Goal: Feedback & Contribution: Leave review/rating

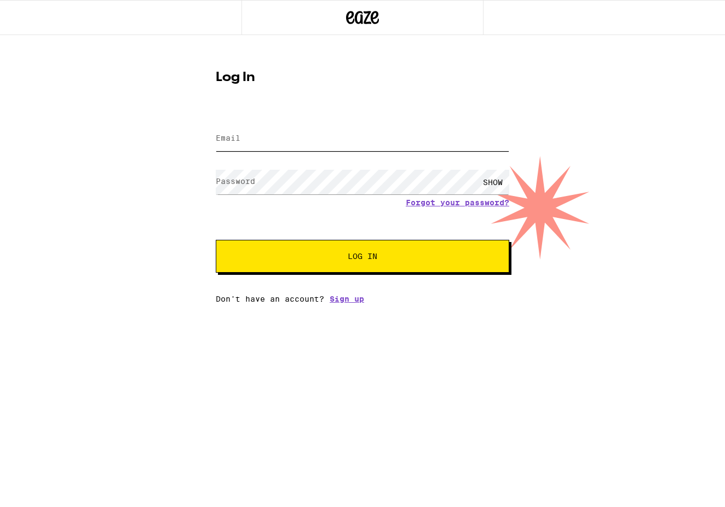
type input "[EMAIL_ADDRESS][DOMAIN_NAME]"
click at [363, 255] on span "Log In" at bounding box center [363, 257] width 30 height 8
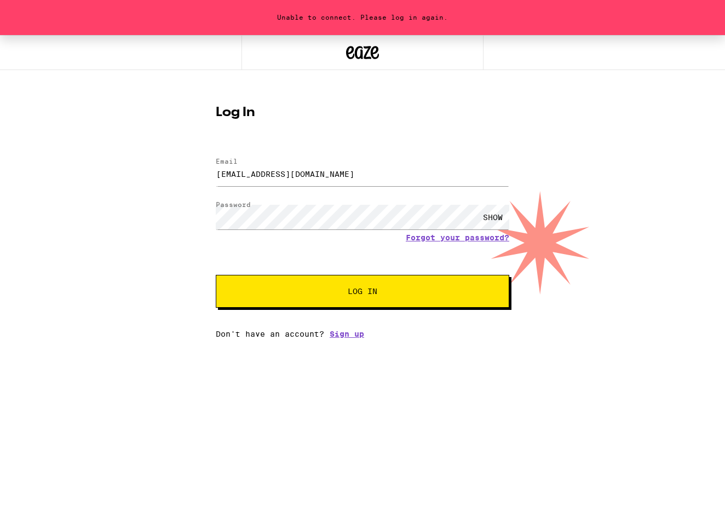
click at [365, 292] on span "Log In" at bounding box center [363, 292] width 30 height 8
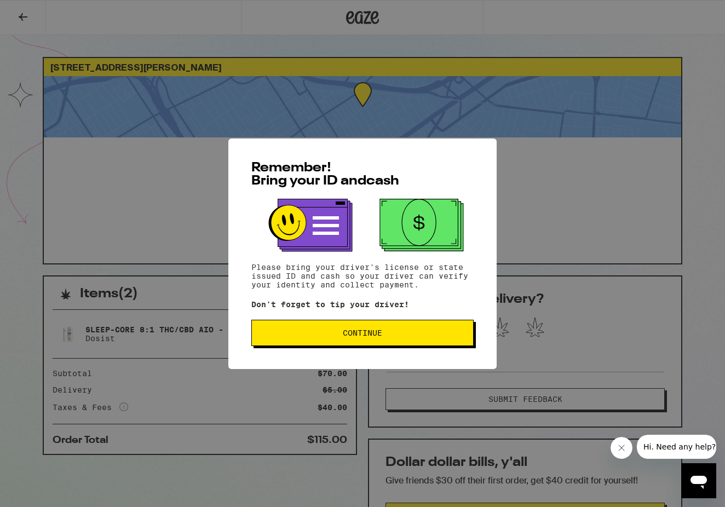
click at [357, 331] on span "Continue" at bounding box center [362, 333] width 39 height 8
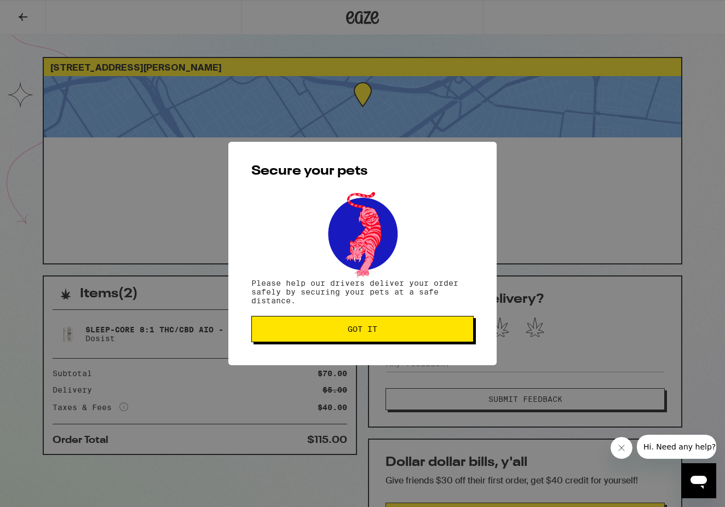
click at [357, 331] on span "Got it" at bounding box center [363, 329] width 30 height 8
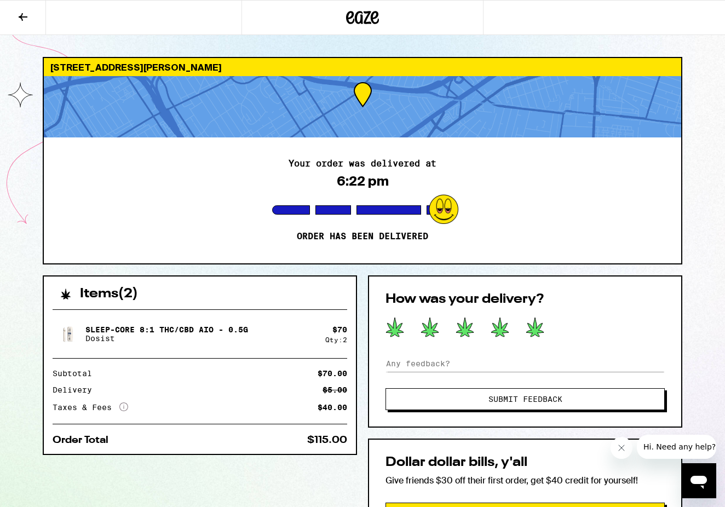
click at [533, 334] on icon at bounding box center [535, 327] width 18 height 19
click at [503, 401] on span "Submit Feedback" at bounding box center [526, 399] width 74 height 8
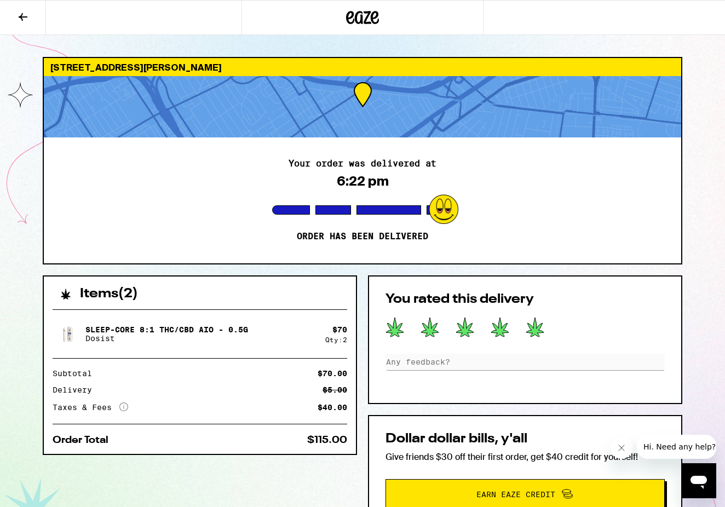
click at [507, 487] on span "Earn Eaze Credit" at bounding box center [525, 494] width 263 height 14
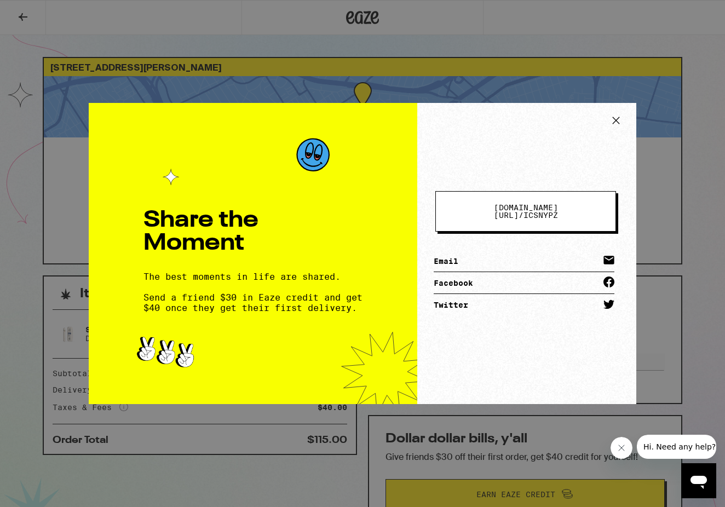
click at [463, 257] on link "Email" at bounding box center [524, 261] width 181 height 22
click at [616, 119] on icon at bounding box center [616, 120] width 16 height 16
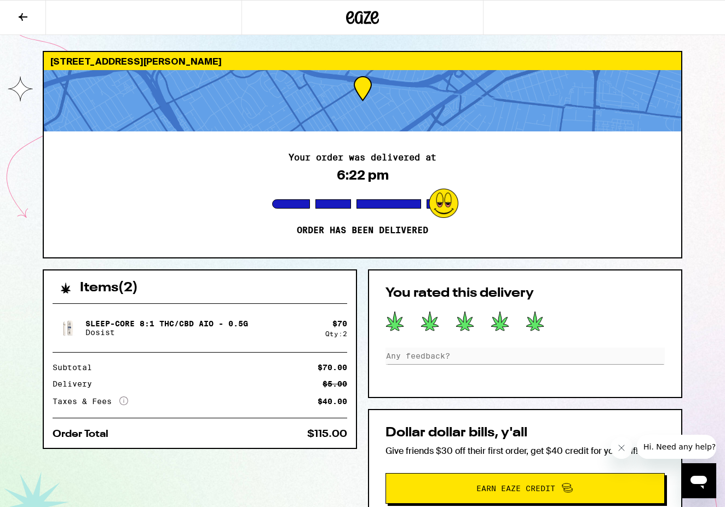
scroll to position [10, 0]
